Goal: Task Accomplishment & Management: Complete application form

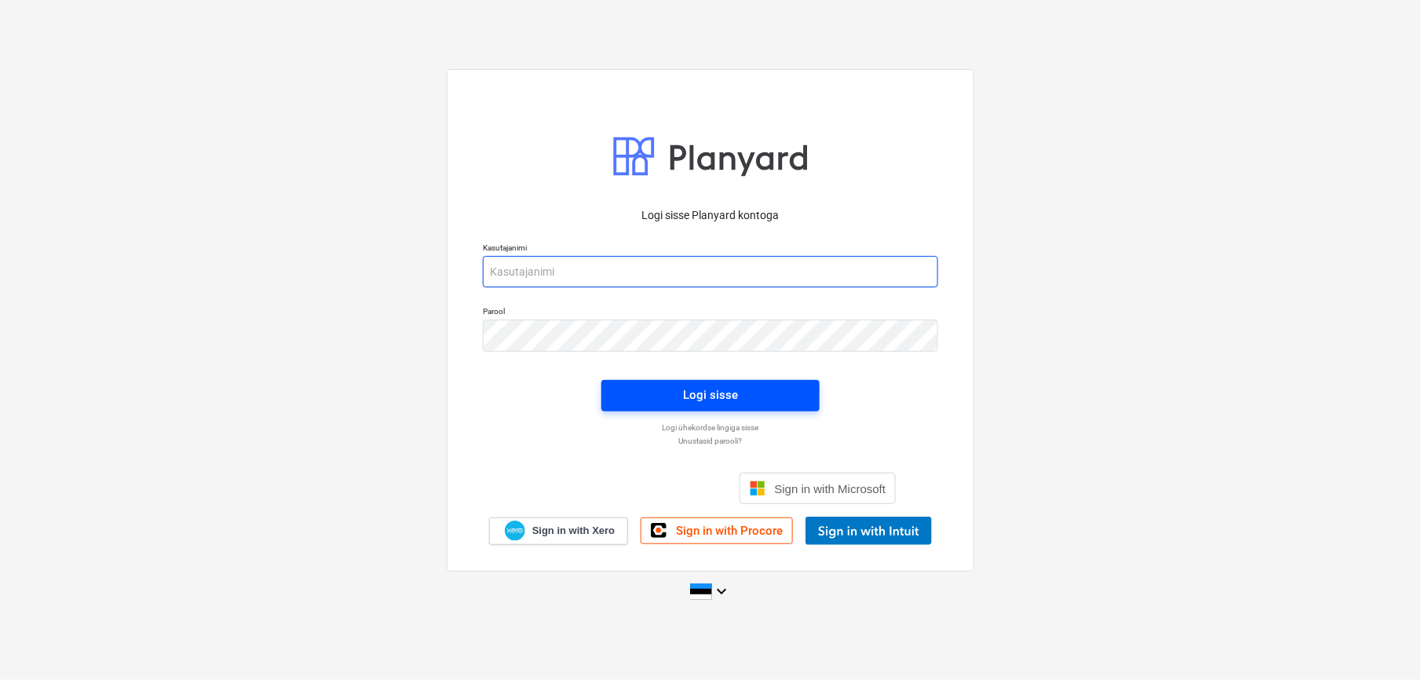
type input "valdek@hausers.ee"
click at [749, 402] on span "Logi sisse" at bounding box center [710, 395] width 181 height 20
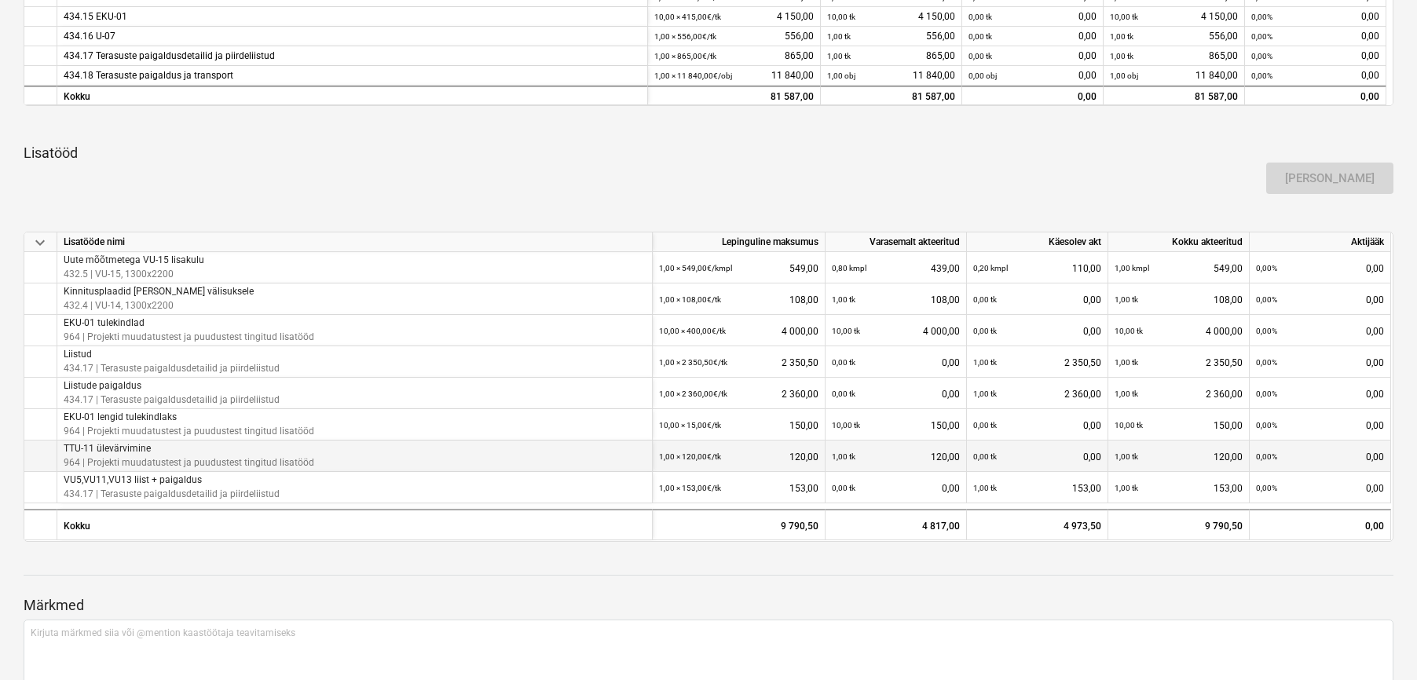
scroll to position [886, 0]
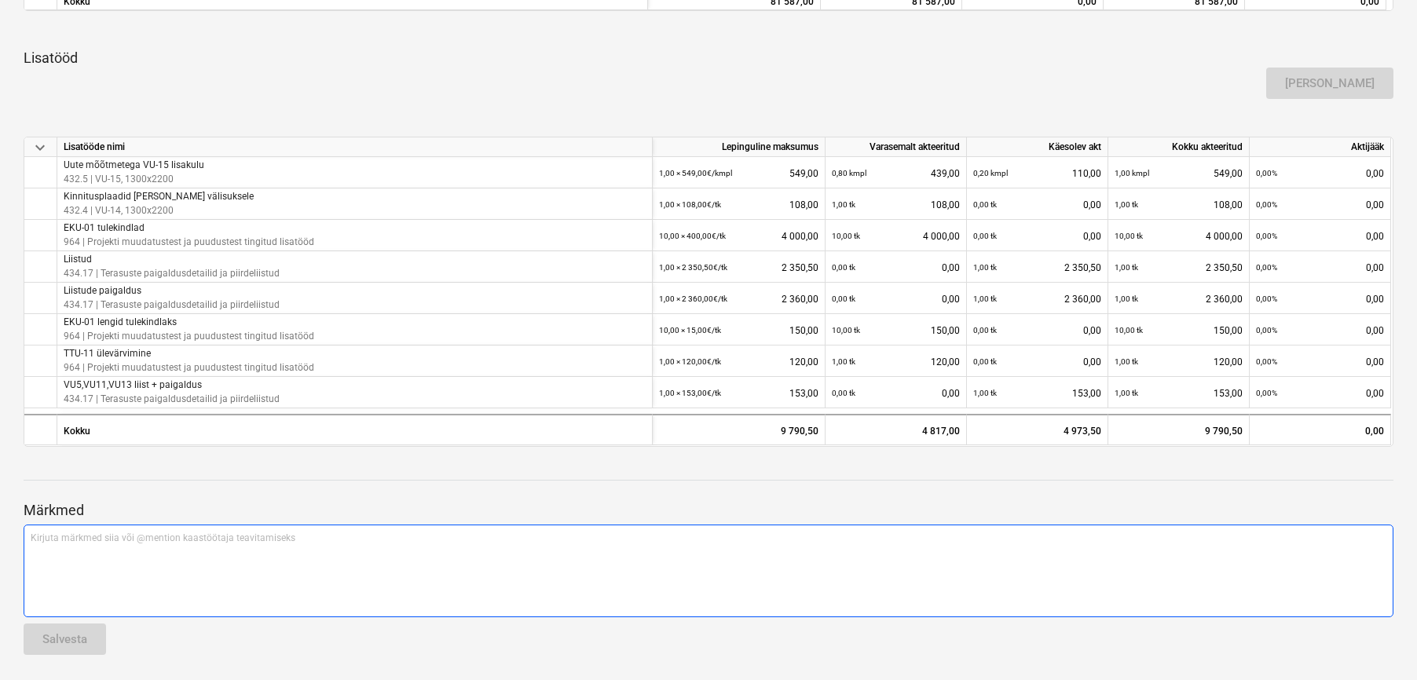
click at [94, 554] on div "Kirjuta märkmed siia või @mention kaastöötaja teavitamiseks ﻿" at bounding box center [709, 571] width 1370 height 93
click at [42, 543] on p "garnatii tagatis?" at bounding box center [708, 538] width 1355 height 13
click at [60, 540] on span "garanatii tagatis?" at bounding box center [68, 537] width 75 height 11
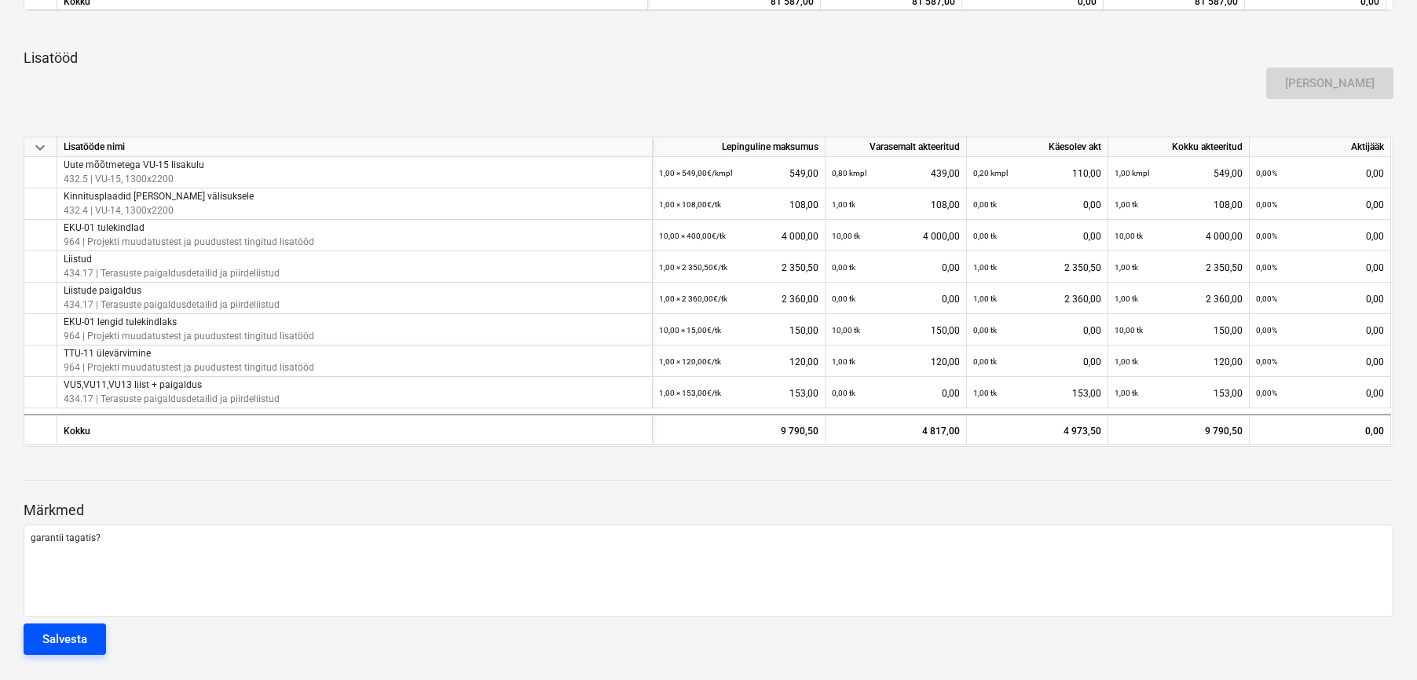
click at [76, 636] on div "Salvesta" at bounding box center [64, 639] width 45 height 20
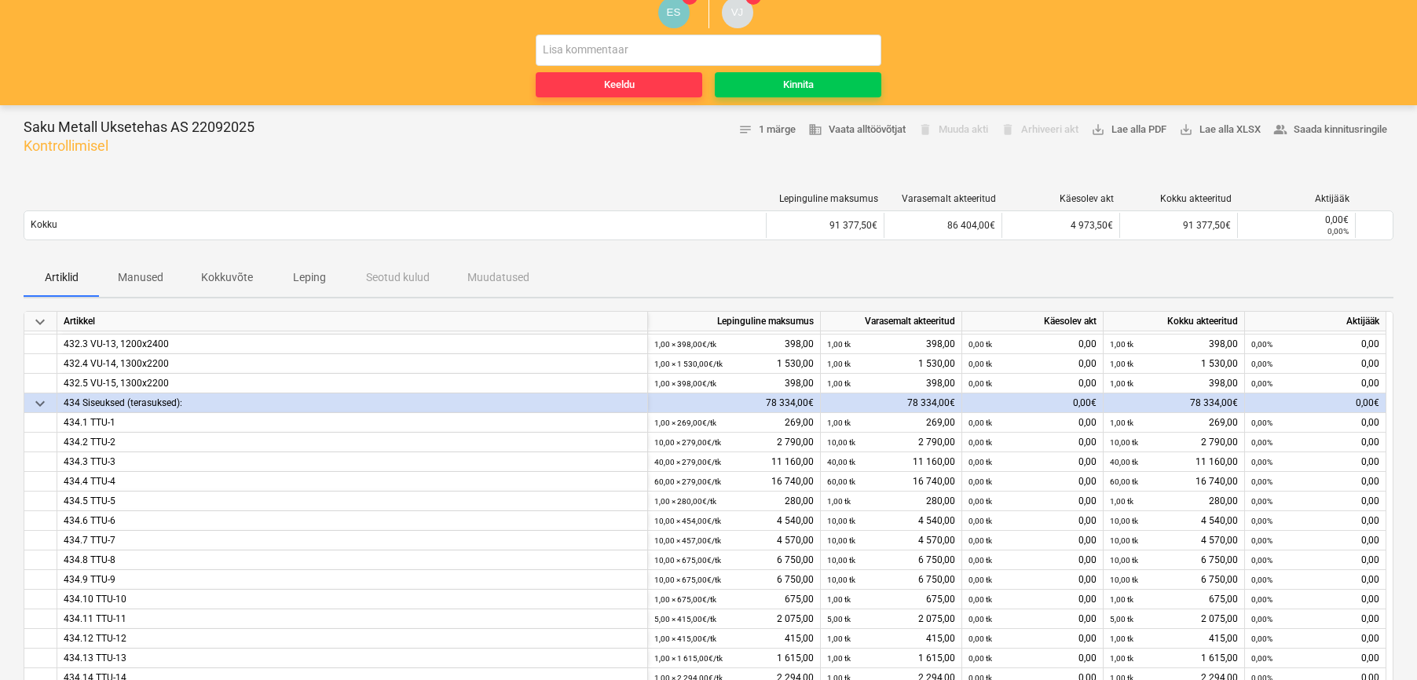
scroll to position [0, 0]
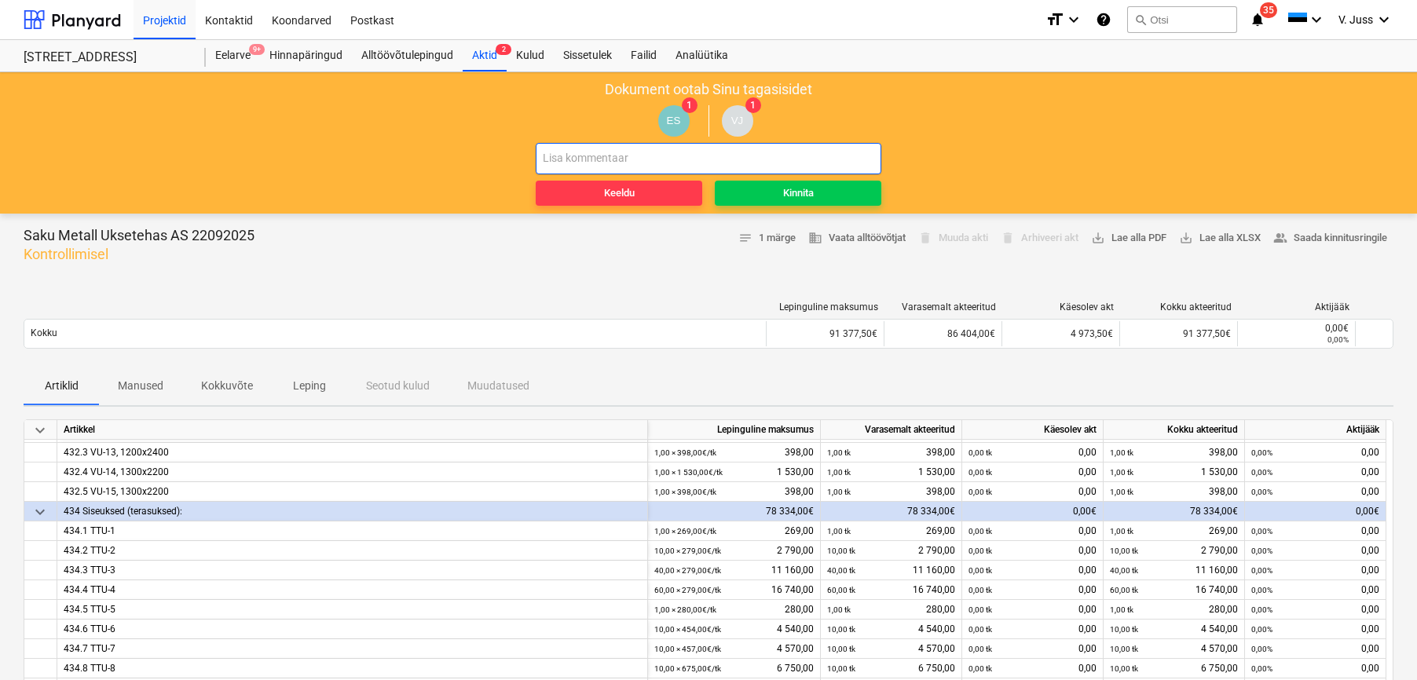
click at [606, 155] on input "text" at bounding box center [709, 158] width 346 height 31
type input "s"
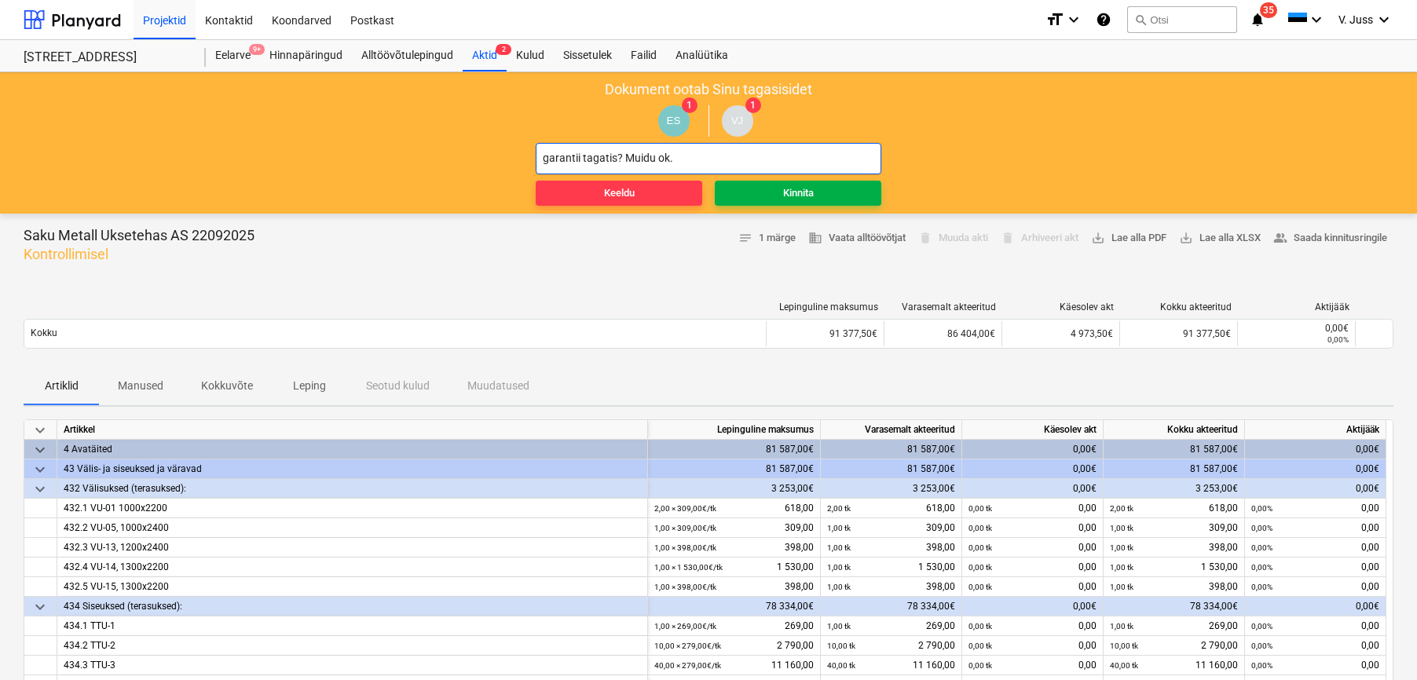
type input "garantii tagatis? Muidu ok."
click at [823, 201] on span "Kinnita" at bounding box center [798, 194] width 154 height 18
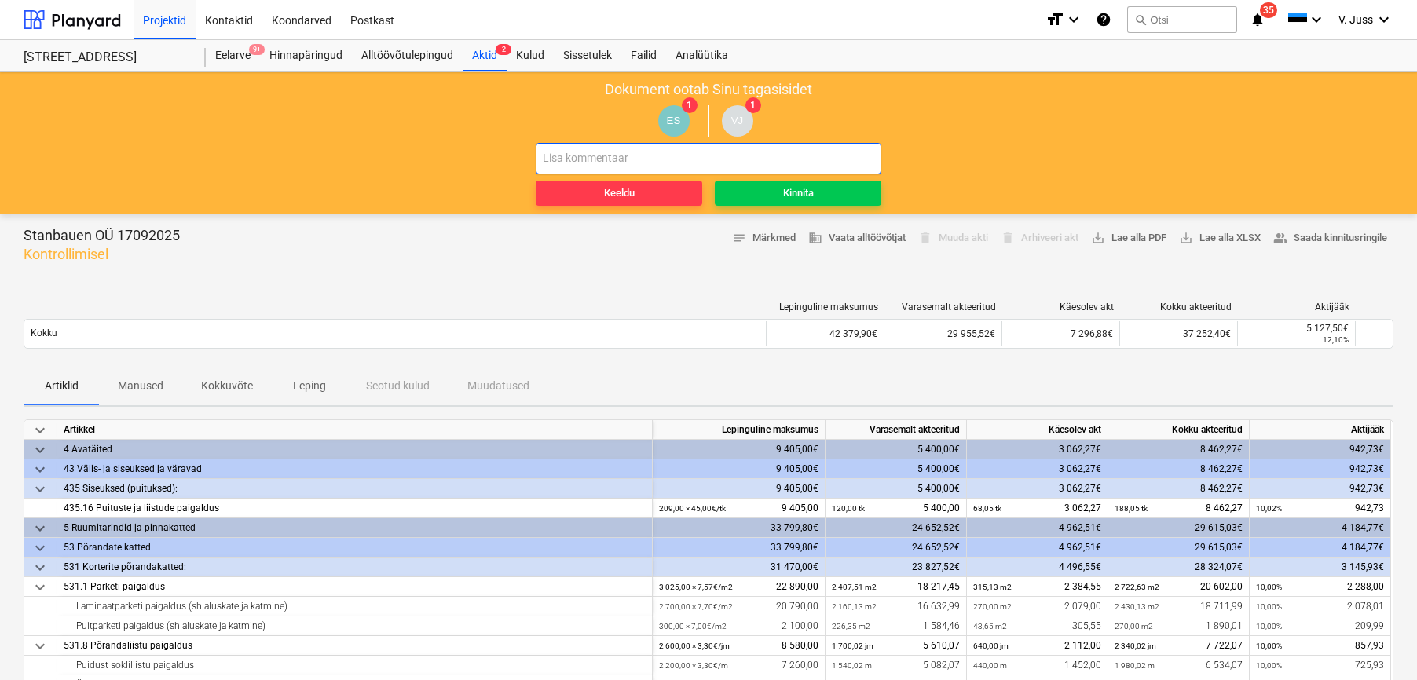
click at [594, 151] on input "text" at bounding box center [709, 158] width 346 height 31
type input "ok"
click at [781, 205] on button "Kinnita" at bounding box center [798, 193] width 166 height 25
